Goal: Communication & Community: Answer question/provide support

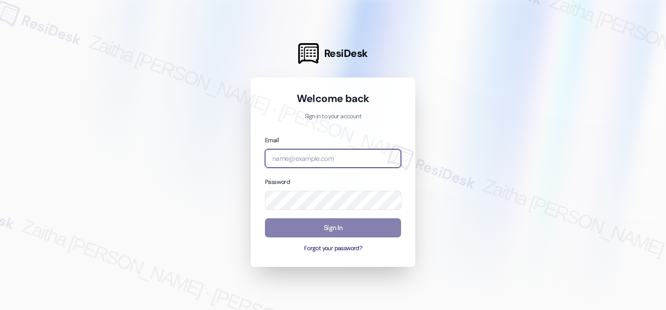
click at [294, 160] on input "email" at bounding box center [333, 158] width 136 height 19
type input "[EMAIL_ADDRESS][PERSON_NAME][DOMAIN_NAME]"
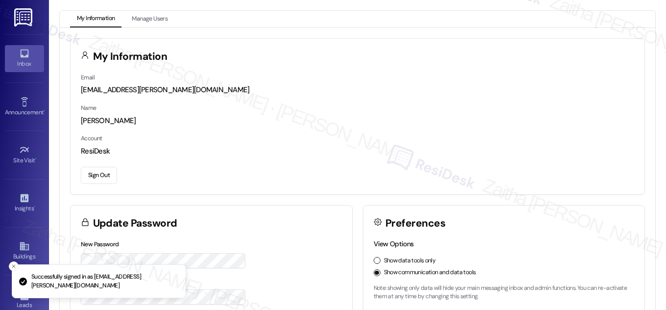
click at [26, 69] on link "Inbox" at bounding box center [24, 58] width 39 height 26
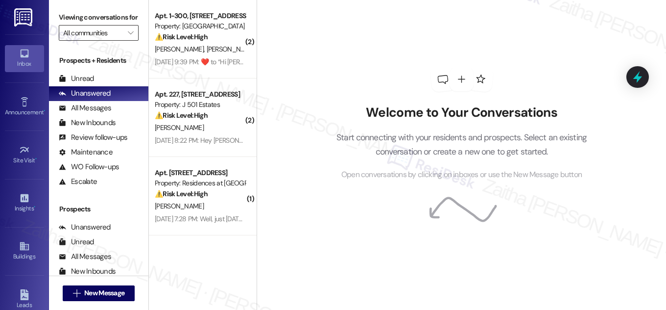
click at [114, 41] on input "All communities" at bounding box center [93, 33] width 60 height 16
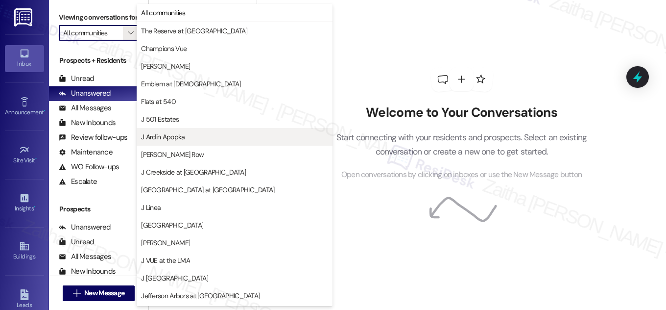
click at [181, 139] on span "J Ardin Apopka" at bounding box center [163, 137] width 44 height 10
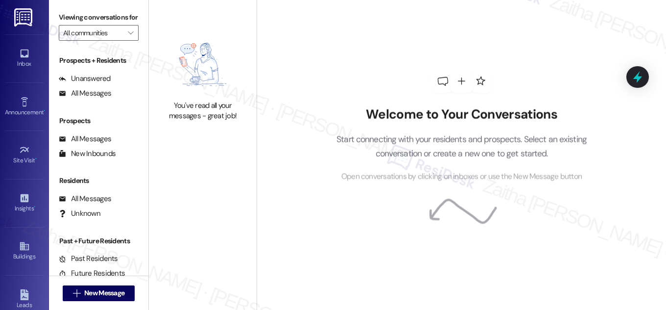
type input "J Ardin Apopka"
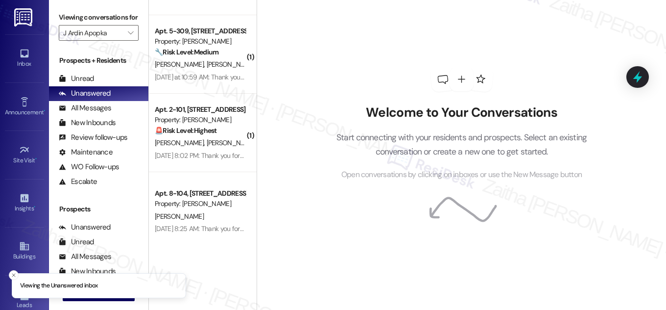
scroll to position [73, 0]
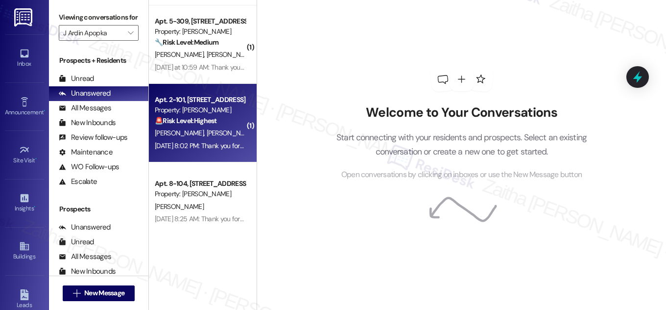
click at [222, 120] on div "🚨 Risk Level: Highest The message indicates a security breach as no one can acc…" at bounding box center [200, 121] width 91 height 10
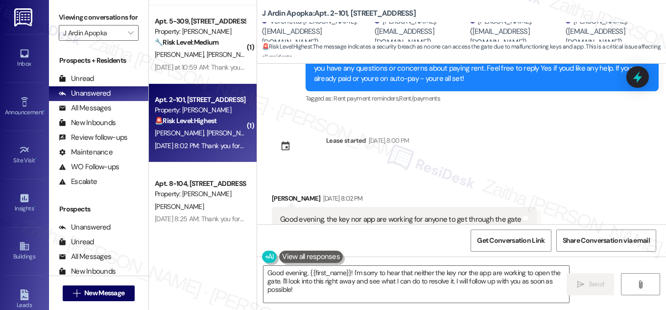
scroll to position [3847, 0]
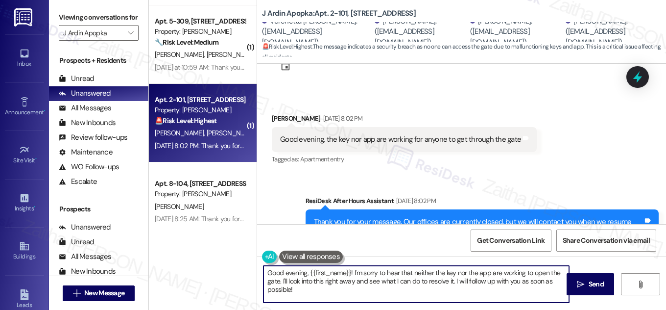
drag, startPoint x: 279, startPoint y: 279, endPoint x: 298, endPoint y: 293, distance: 23.1
click at [298, 293] on textarea "Good evening, {{first_name}}! I'm sorry to hear that neither the key nor the ap…" at bounding box center [417, 284] width 306 height 37
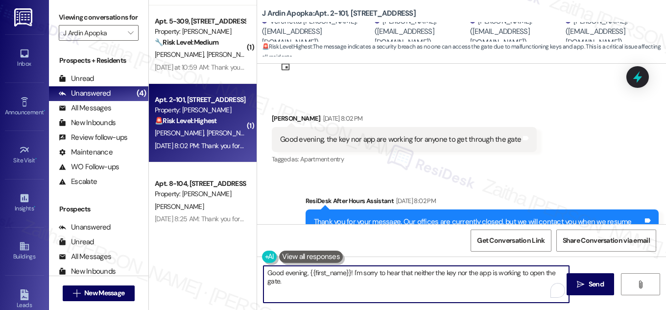
click at [304, 281] on textarea "Good evening, {{first_name}}! I'm sorry to hear that neither the key nor the ap…" at bounding box center [417, 284] width 306 height 37
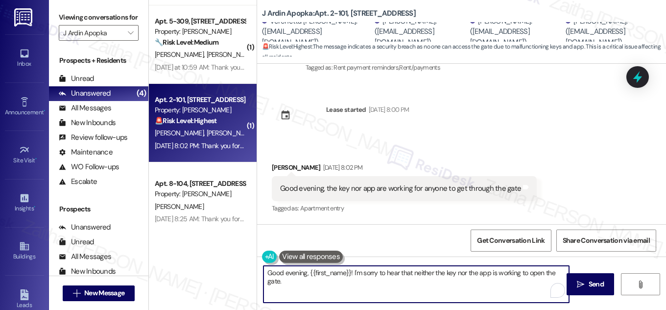
scroll to position [3803, 0]
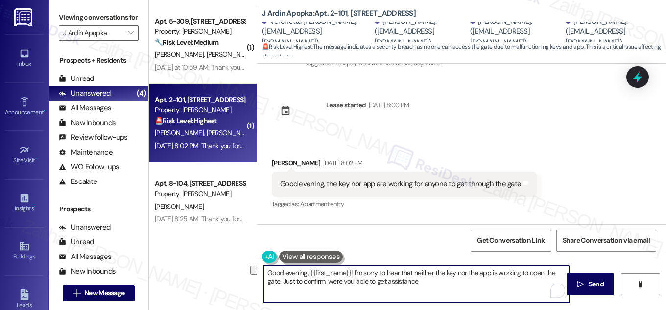
drag, startPoint x: 327, startPoint y: 282, endPoint x: 453, endPoint y: 278, distance: 126.5
click at [453, 278] on textarea "Good evening, {{first_name}}! I'm sorry to hear that neither the key nor the ap…" at bounding box center [417, 284] width 306 height 37
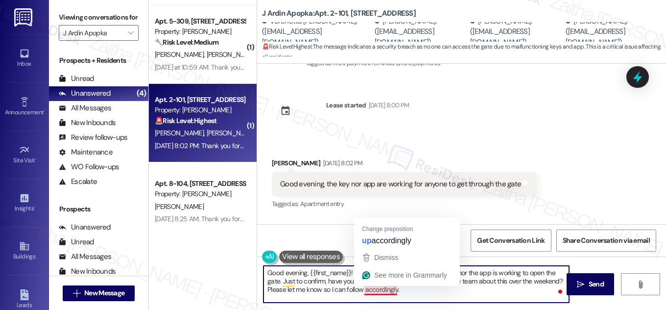
click at [362, 292] on textarea "Good evening, {{first_name}}! I'm sorry to hear that neither the key nor the ap…" at bounding box center [417, 284] width 306 height 37
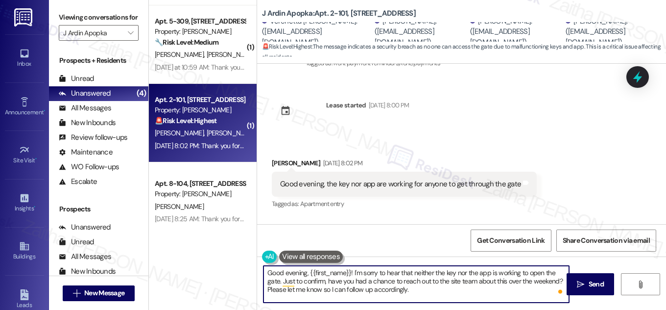
click at [265, 271] on textarea "Good evening, {{first_name}}! I'm sorry to hear that neither the key nor the ap…" at bounding box center [417, 284] width 306 height 37
drag, startPoint x: 280, startPoint y: 280, endPoint x: 423, endPoint y: 297, distance: 143.6
click at [423, 297] on textarea "Good evening, {{first_name}}! I'm sorry to hear that neither the key nor the ap…" at bounding box center [417, 284] width 306 height 37
click at [307, 279] on textarea "Good evening, {{first_name}}! I'm sorry to hear that neither the key nor the ap…" at bounding box center [417, 284] width 306 height 37
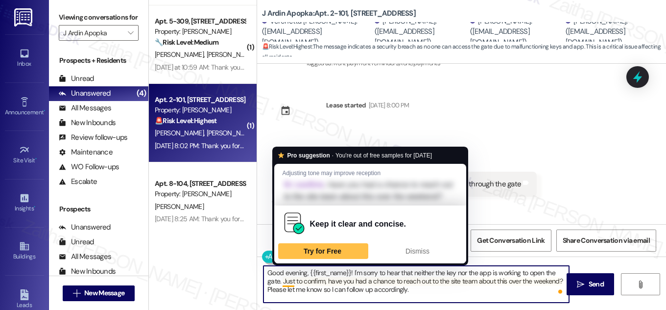
click at [281, 284] on textarea "Good evening, {{first_name}}! I'm sorry to hear that neither the key nor the ap…" at bounding box center [417, 284] width 306 height 37
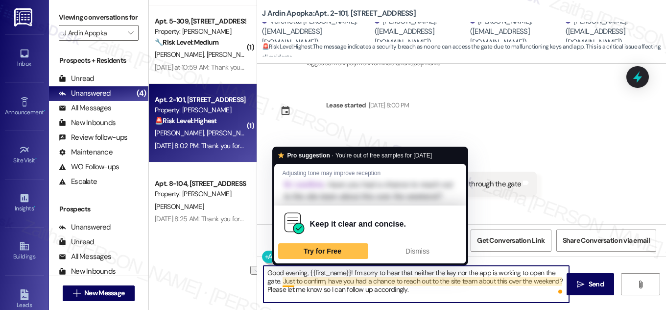
drag, startPoint x: 281, startPoint y: 284, endPoint x: 310, endPoint y: 284, distance: 28.4
click at [310, 284] on textarea "Good evening, {{first_name}}! I'm sorry to hear that neither the key nor the ap…" at bounding box center [417, 284] width 306 height 37
click at [281, 279] on textarea "Good evening, {{first_name}}! I'm sorry to hear that neither the key nor the ap…" at bounding box center [417, 284] width 306 height 37
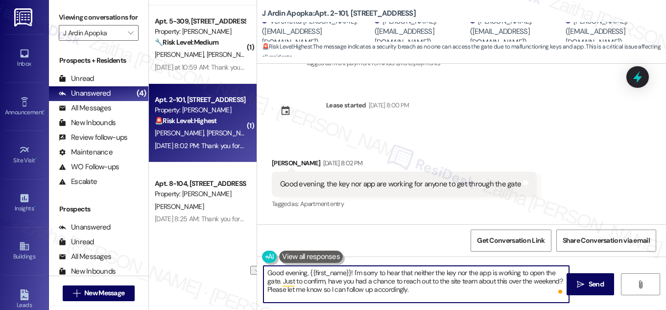
drag, startPoint x: 280, startPoint y: 279, endPoint x: 353, endPoint y: 280, distance: 72.5
click at [353, 280] on textarea "Good evening, {{first_name}}! I'm sorry to hear that neither the key nor the ap…" at bounding box center [417, 284] width 306 height 37
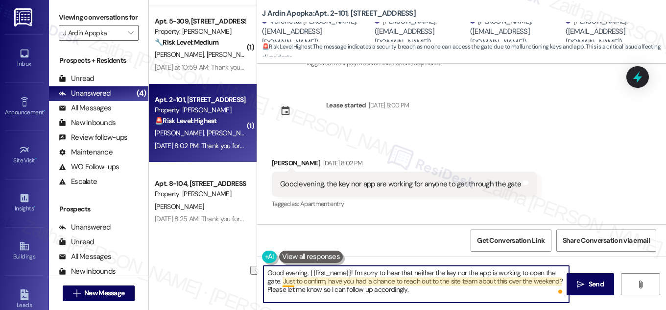
click at [291, 280] on textarea "Good evening, {{first_name}}! I'm sorry to hear that neither the key nor the ap…" at bounding box center [417, 284] width 306 height 37
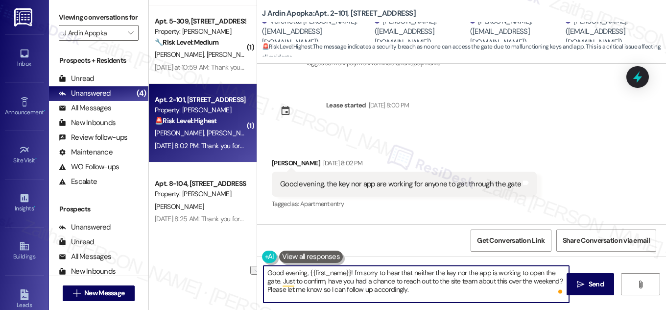
drag, startPoint x: 281, startPoint y: 281, endPoint x: 553, endPoint y: 279, distance: 272.0
click at [562, 277] on textarea "Good evening, {{first_name}}! I'm sorry to hear that neither the key nor the ap…" at bounding box center [417, 284] width 306 height 37
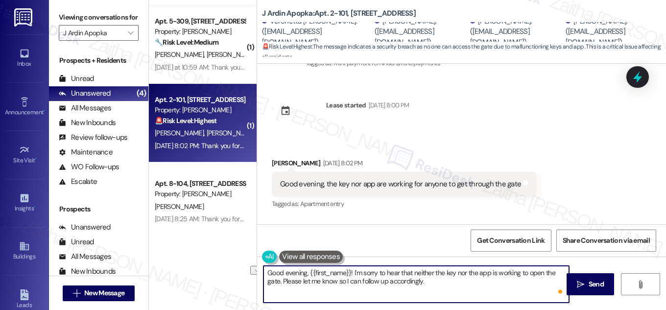
paste textarea "were you able to reach out to the site team over the weekend? Let me know so I …"
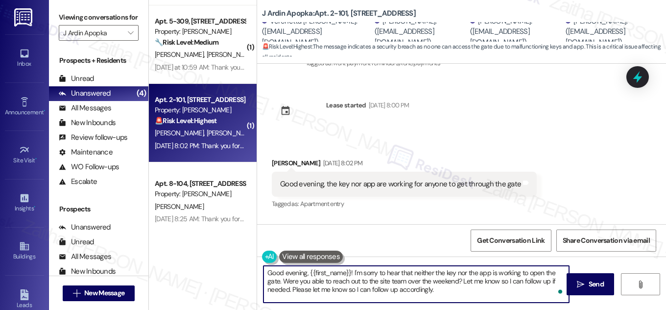
click at [306, 273] on textarea "Good evening, {{first_name}}! I'm sorry to hear that neither the key nor the ap…" at bounding box center [417, 284] width 306 height 37
click at [291, 271] on textarea "Good evening, {{first_name}}! I'm sorry to hear that neither the key nor the ap…" at bounding box center [417, 284] width 306 height 37
click at [282, 158] on div "[PERSON_NAME] [DATE] 8:02 PM" at bounding box center [404, 165] width 265 height 14
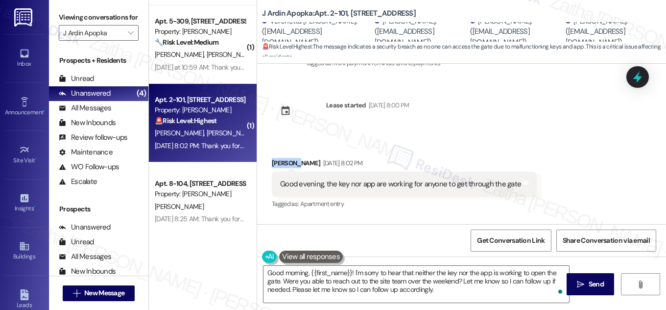
click at [282, 158] on div "[PERSON_NAME] [DATE] 8:02 PM" at bounding box center [404, 165] width 265 height 14
copy div "[PERSON_NAME]"
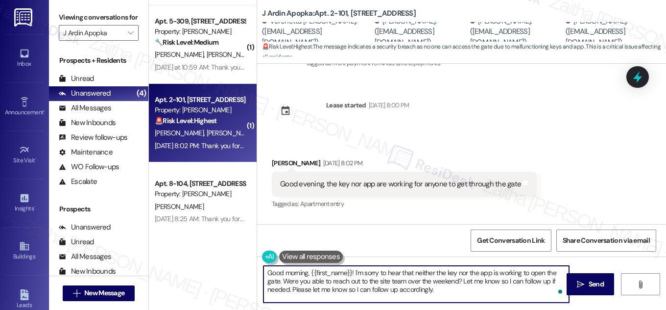
click at [337, 270] on textarea "Good morning, {{first_name}}! I'm sorry to hear that neither the key nor the ap…" at bounding box center [417, 284] width 306 height 37
paste textarea "[PERSON_NAME]"
click at [554, 270] on textarea "Good morning, [PERSON_NAME]! I'm sorry to hear that neither the key nor the app…" at bounding box center [417, 284] width 306 height 37
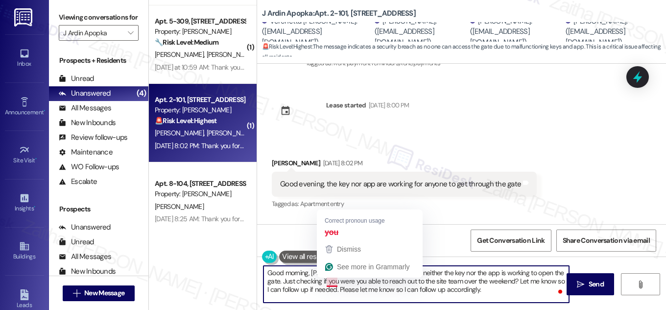
click at [333, 282] on textarea "Good morning, [PERSON_NAME]! I'm sorry to hear that neither the key nor the app…" at bounding box center [417, 284] width 306 height 37
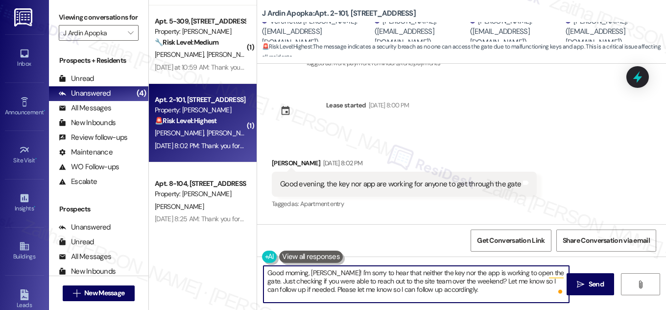
click at [294, 286] on textarea "Good morning, [PERSON_NAME]! I'm sorry to hear that neither the key nor the app…" at bounding box center [417, 284] width 306 height 37
click at [296, 290] on textarea "Good morning, [PERSON_NAME]! I'm sorry to hear that neither the key nor the app…" at bounding box center [417, 284] width 306 height 37
drag, startPoint x: 296, startPoint y: 288, endPoint x: 448, endPoint y: 284, distance: 152.0
click at [448, 289] on textarea "Good morning, [PERSON_NAME]! I'm sorry to hear that neither the key nor the app…" at bounding box center [417, 284] width 306 height 37
click at [478, 281] on textarea "Good morning, [PERSON_NAME]! I'm sorry to hear that neither the key nor the app…" at bounding box center [417, 284] width 306 height 37
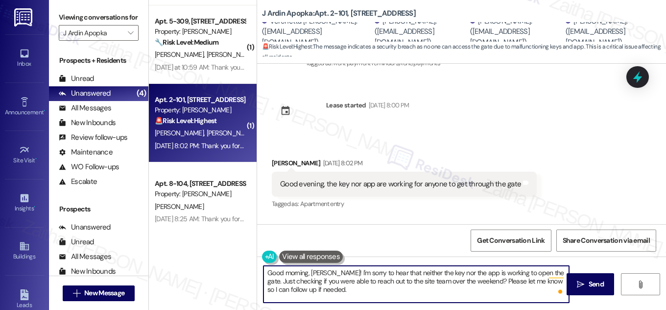
click at [472, 280] on textarea "Good morning, [PERSON_NAME]! I'm sorry to hear that neither the key nor the app…" at bounding box center [417, 284] width 306 height 37
type textarea "Good morning, [PERSON_NAME]! I'm sorry to hear that neither the key nor the app…"
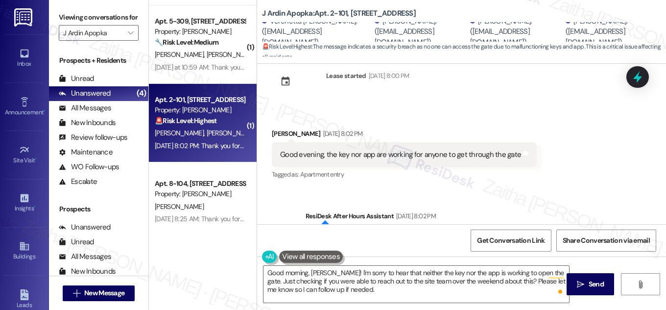
scroll to position [3847, 0]
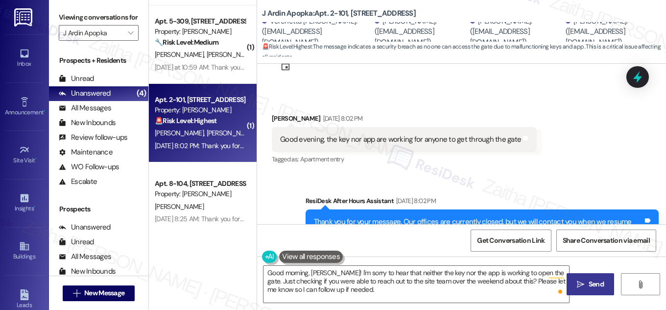
click at [596, 284] on span "Send" at bounding box center [596, 284] width 15 height 10
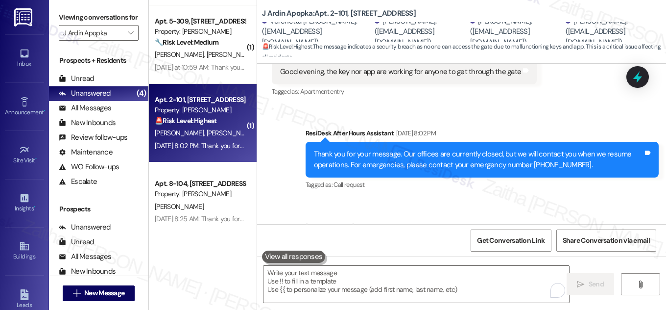
scroll to position [3937, 0]
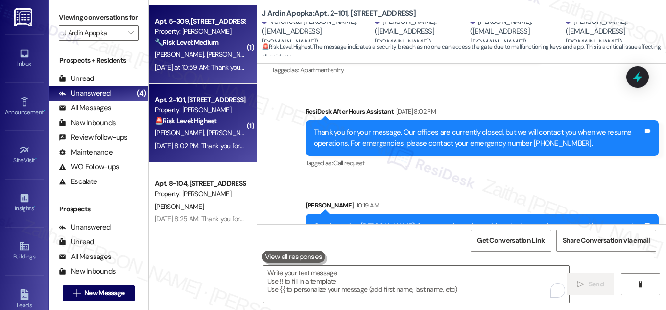
click at [227, 55] on div "E. [PERSON_NAME]" at bounding box center [200, 55] width 93 height 12
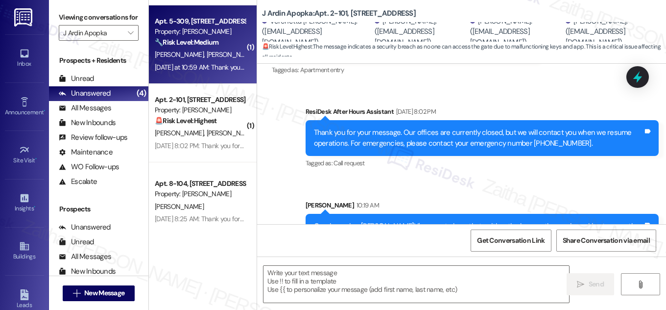
type textarea "Fetching suggested responses. Please feel free to read through the conversation…"
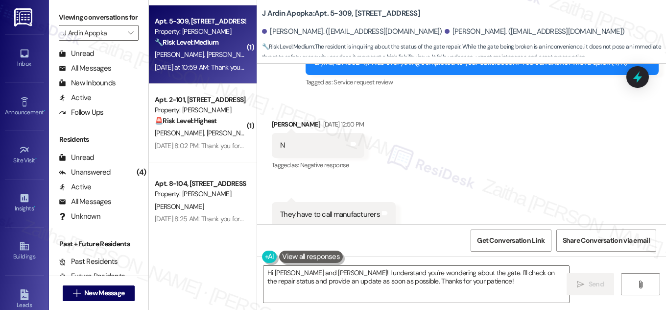
scroll to position [445, 0]
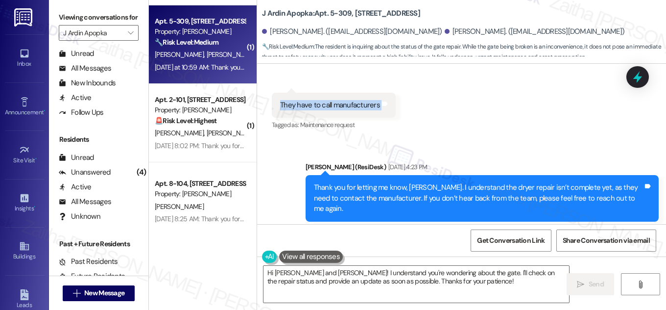
drag, startPoint x: 270, startPoint y: 106, endPoint x: 385, endPoint y: 106, distance: 115.2
click at [385, 106] on div "They have to call manufacturers Tags and notes" at bounding box center [334, 105] width 124 height 25
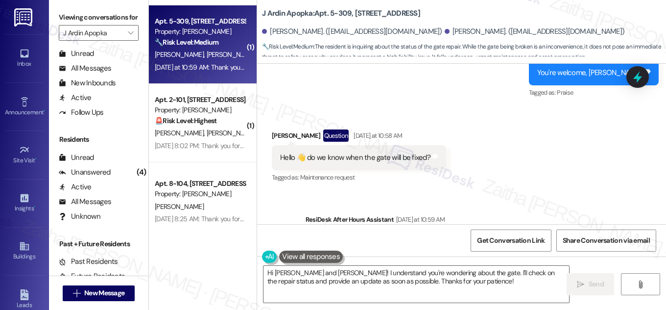
scroll to position [769, 0]
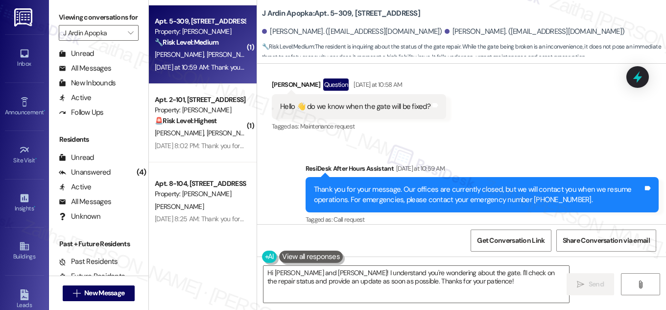
click at [463, 112] on div "Received via SMS [PERSON_NAME] Question [DATE] at 10:58 AM Hello 👋 do we know w…" at bounding box center [461, 98] width 409 height 85
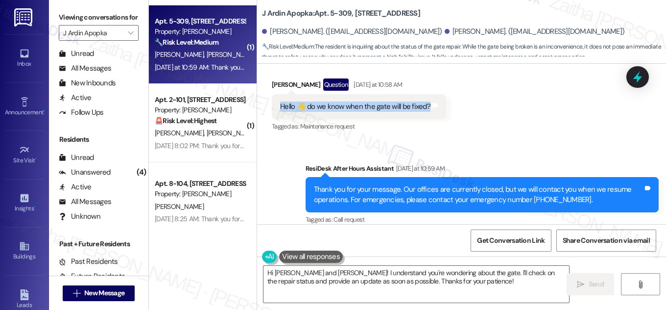
drag, startPoint x: 277, startPoint y: 95, endPoint x: 427, endPoint y: 94, distance: 150.5
click at [427, 101] on div "Hello 👋 do we know when the gate will be fixed?" at bounding box center [355, 106] width 152 height 10
copy div "Hello 👋 do we know when the gate will be fixed?"
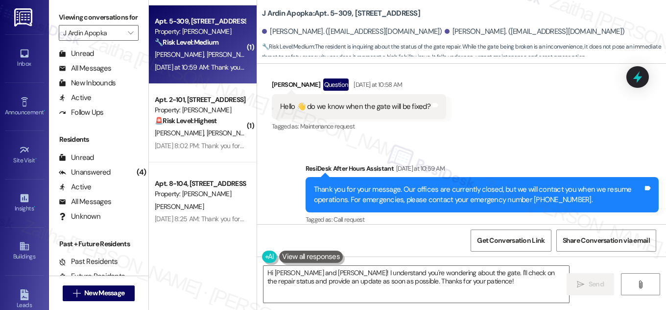
click at [506, 112] on div "Received via SMS [PERSON_NAME] Question [DATE] at 10:58 AM Hello 👋 do we know w…" at bounding box center [461, 98] width 409 height 85
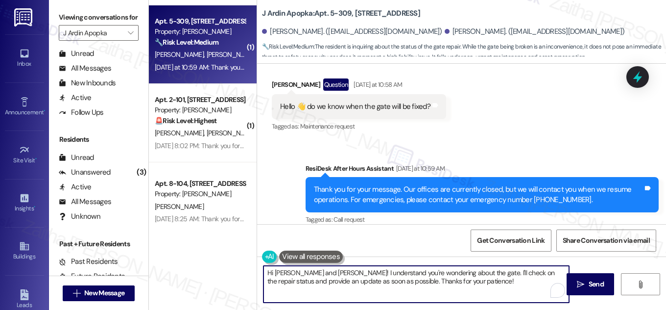
drag, startPoint x: 295, startPoint y: 272, endPoint x: 332, endPoint y: 271, distance: 36.8
click at [332, 271] on textarea "Hi [PERSON_NAME] and [PERSON_NAME]! I understand you're wondering about the gat…" at bounding box center [417, 284] width 306 height 37
drag, startPoint x: 493, startPoint y: 271, endPoint x: 499, endPoint y: 290, distance: 19.9
click at [499, 290] on textarea "Hi [PERSON_NAME], thanks for checking in! I understand you're wondering about t…" at bounding box center [417, 284] width 306 height 37
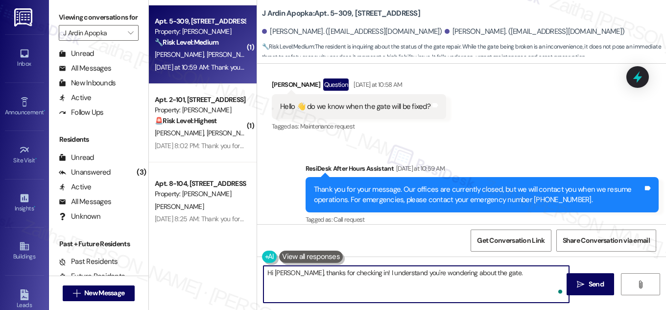
paste textarea "you share a bit more about the issue you’re seeing with the gate? That’ll help …"
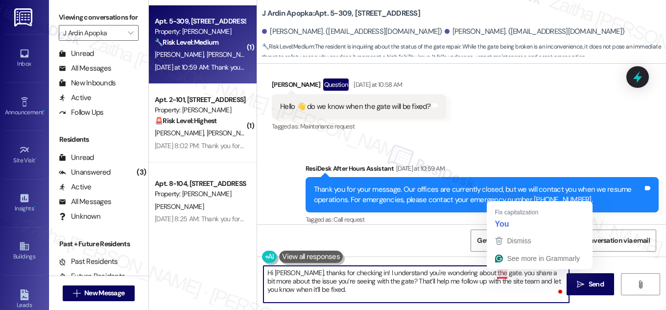
click at [493, 270] on textarea "Hi [PERSON_NAME], thanks for checking in! I understand you're wondering about t…" at bounding box center [417, 284] width 306 height 37
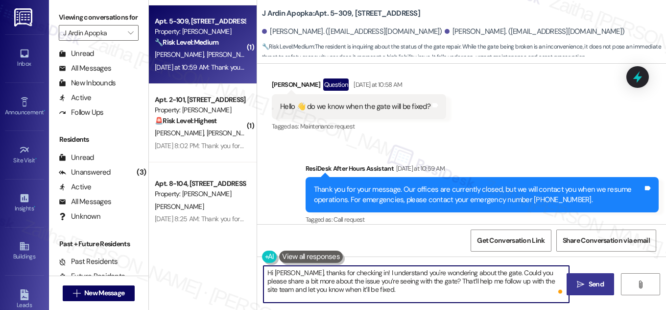
type textarea "Hi [PERSON_NAME], thanks for checking in! I understand you're wondering about t…"
click at [599, 282] on span "Send" at bounding box center [596, 284] width 15 height 10
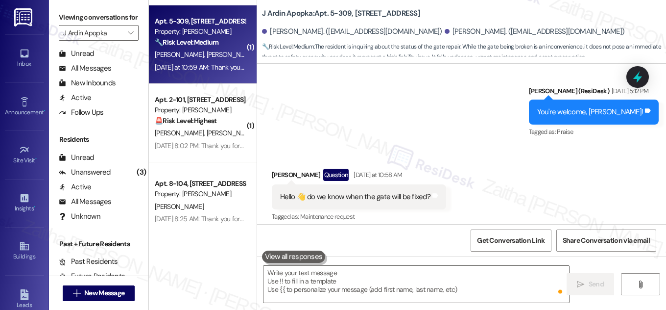
scroll to position [675, 0]
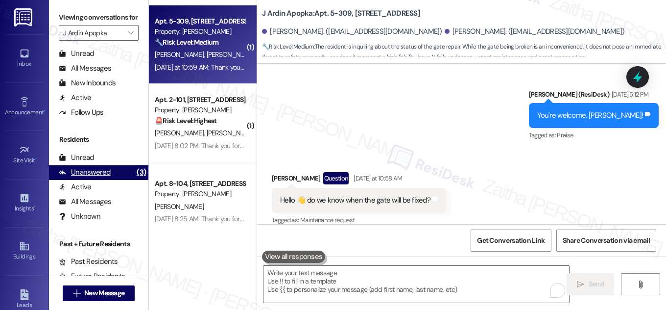
click at [87, 177] on div "Unanswered" at bounding box center [85, 172] width 52 height 10
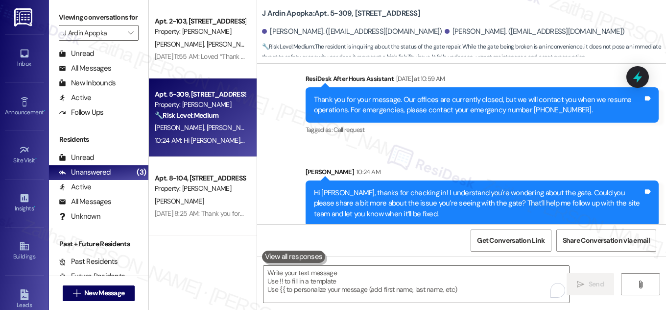
scroll to position [202, 0]
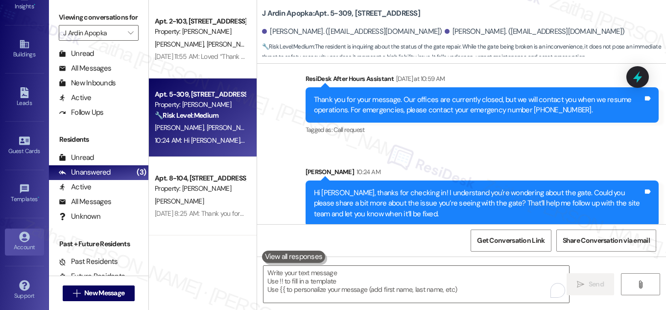
click at [22, 242] on div "Account" at bounding box center [24, 247] width 49 height 10
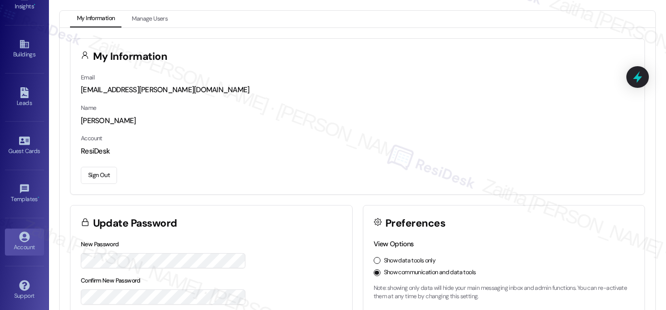
click at [94, 177] on button "Sign Out" at bounding box center [99, 175] width 36 height 17
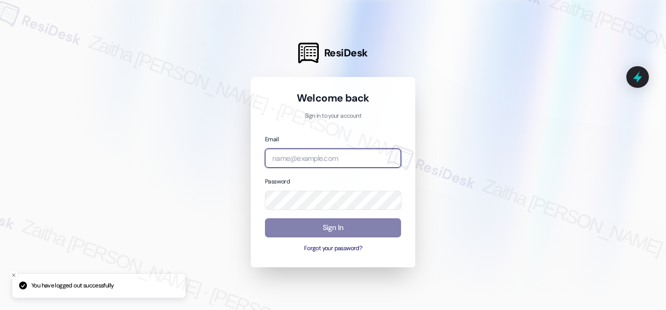
click at [311, 159] on input "email" at bounding box center [333, 157] width 136 height 19
type input "automated-surveys-grant_main-zaitha.mae.[PERSON_NAME]@grant_[DOMAIN_NAME]"
